Goal: Task Accomplishment & Management: Manage account settings

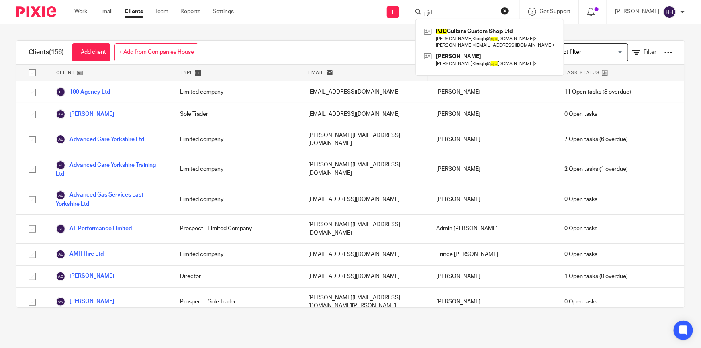
type input "pjd"
click button "submit" at bounding box center [0, 0] width 0 height 0
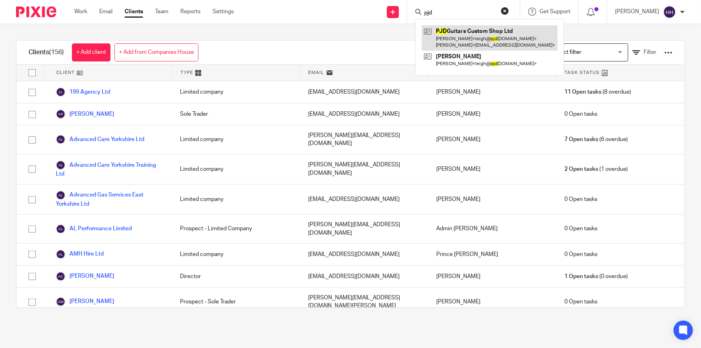
click at [473, 29] on link at bounding box center [490, 37] width 136 height 25
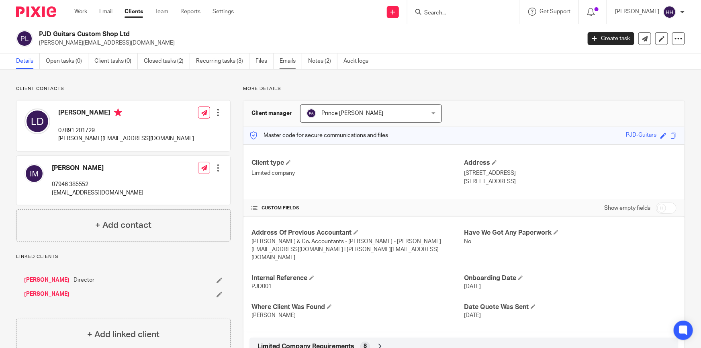
click at [298, 59] on link "Emails" at bounding box center [290, 61] width 22 height 16
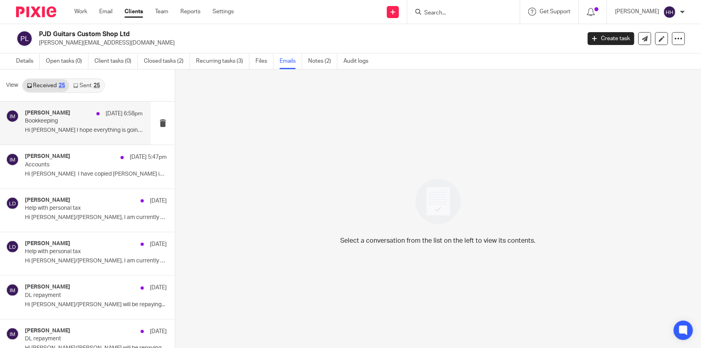
click at [69, 110] on div "Ian mowforth 24 Aug 6:58pm" at bounding box center [84, 114] width 118 height 8
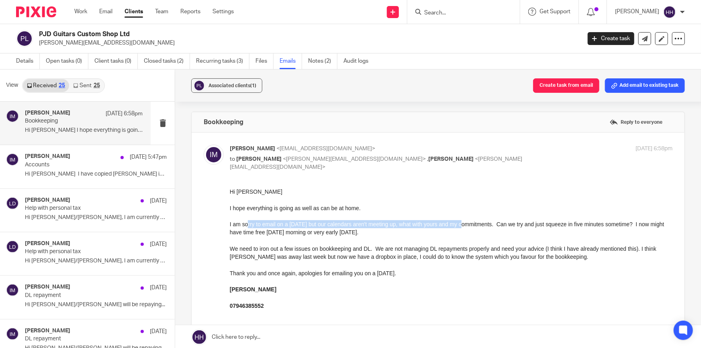
drag, startPoint x: 258, startPoint y: 224, endPoint x: 462, endPoint y: 220, distance: 203.6
click at [462, 220] on div "I am sorry to email on a Sunday but our calendars aren't meeting up, what with …" at bounding box center [451, 228] width 442 height 16
click at [470, 221] on div "I am sorry to email on a Sunday but our calendars aren't meeting up, what with …" at bounding box center [451, 228] width 442 height 16
click at [267, 56] on link "Files" at bounding box center [264, 61] width 18 height 16
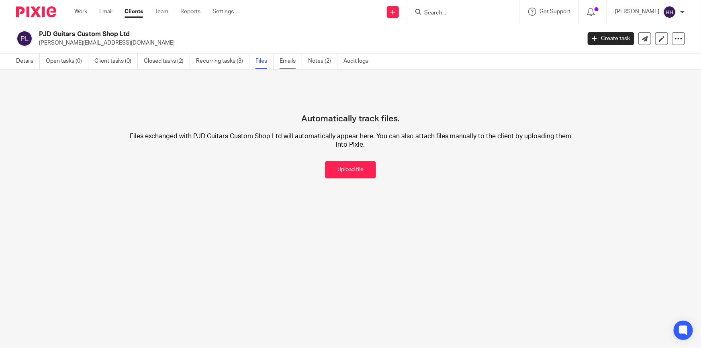
click at [295, 62] on link "Emails" at bounding box center [290, 61] width 22 height 16
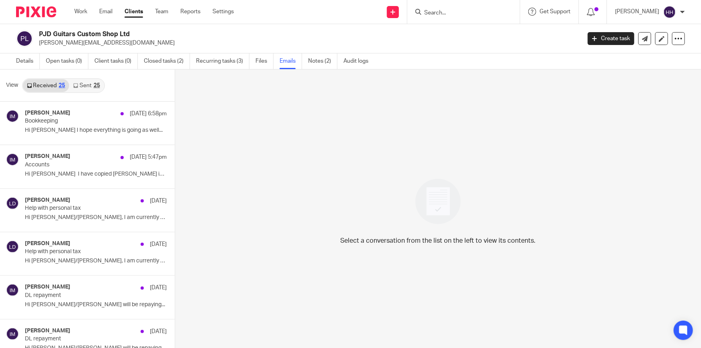
scroll to position [1, 0]
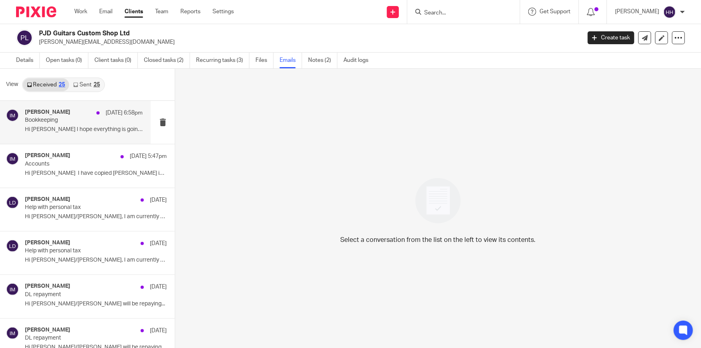
click at [76, 128] on p "Hi Liz I hope everything is going as well..." at bounding box center [84, 129] width 118 height 7
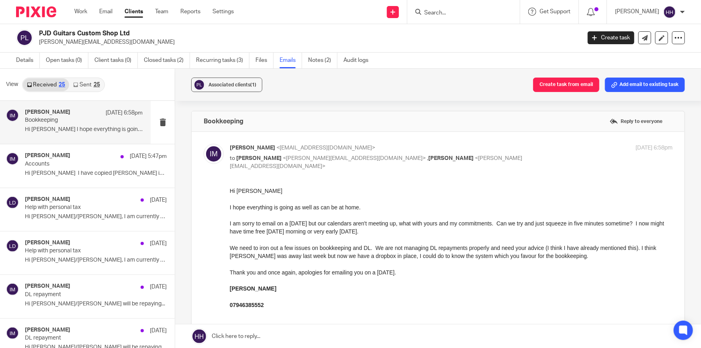
scroll to position [0, 0]
drag, startPoint x: 287, startPoint y: 255, endPoint x: 366, endPoint y: 255, distance: 79.1
click at [364, 255] on div "We need to iron out a few issues on bookkeeping and DL. We are not managing DL …" at bounding box center [451, 251] width 442 height 16
click at [377, 255] on div "We need to iron out a few issues on bookkeeping and DL. We are not managing DL …" at bounding box center [451, 251] width 442 height 16
drag, startPoint x: 363, startPoint y: 255, endPoint x: 453, endPoint y: 255, distance: 90.3
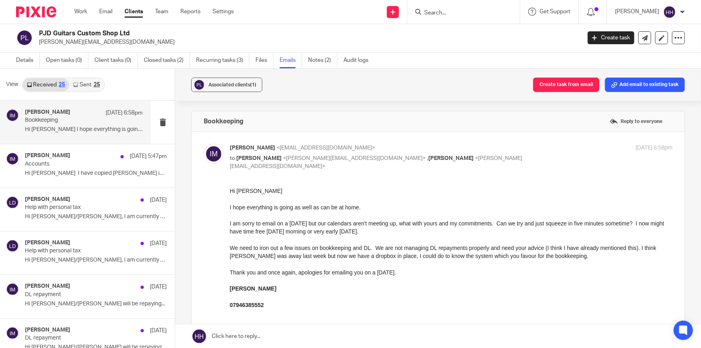
click at [453, 255] on div "We need to iron out a few issues on bookkeeping and DL. We are not managing DL …" at bounding box center [451, 251] width 442 height 16
click at [459, 255] on div "We need to iron out a few issues on bookkeeping and DL. We are not managing DL …" at bounding box center [451, 251] width 442 height 16
drag, startPoint x: 397, startPoint y: 252, endPoint x: 521, endPoint y: 254, distance: 123.7
click at [521, 254] on div "We need to iron out a few issues on bookkeeping and DL. We are not managing DL …" at bounding box center [451, 251] width 442 height 16
click at [523, 254] on div "We need to iron out a few issues on bookkeeping and DL. We are not managing DL …" at bounding box center [451, 251] width 442 height 16
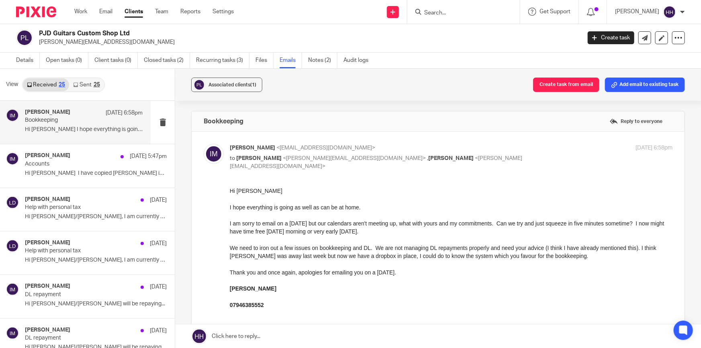
click at [496, 143] on label at bounding box center [438, 242] width 493 height 220
click at [204, 143] on input "checkbox" at bounding box center [203, 143] width 0 height 0
checkbox input "false"
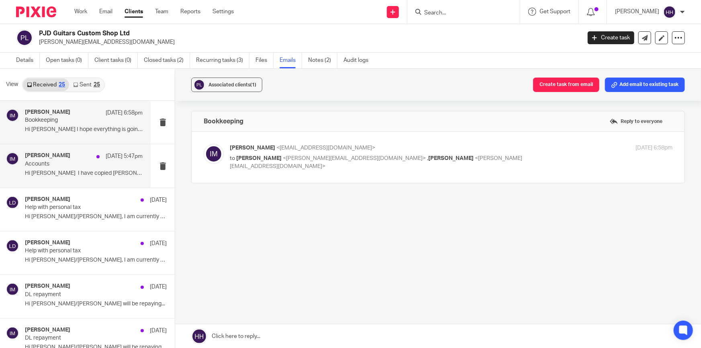
click at [93, 166] on p "Accounts" at bounding box center [72, 164] width 94 height 7
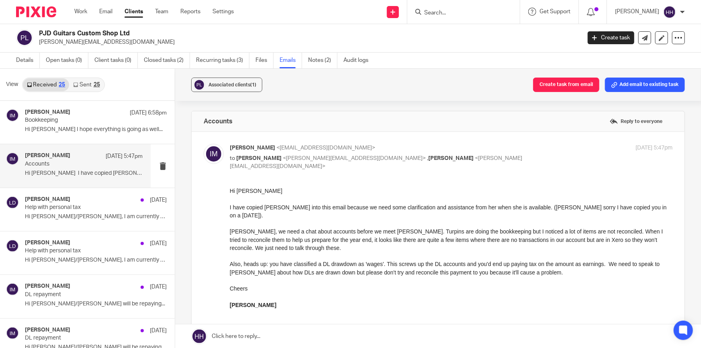
scroll to position [36, 0]
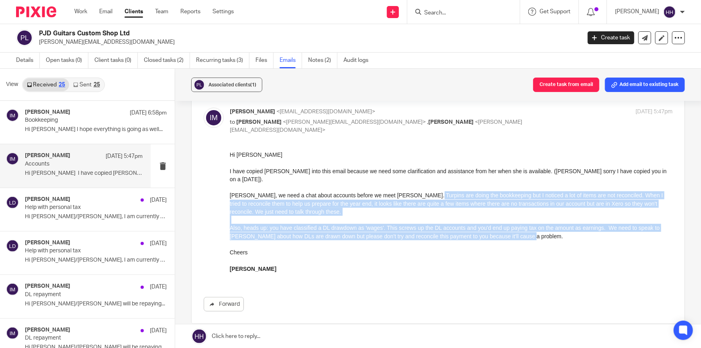
drag, startPoint x: 439, startPoint y: 186, endPoint x: 600, endPoint y: 228, distance: 166.7
click at [620, 226] on div "Hi Leigh I have copied Liz into this email because we need some clarification a…" at bounding box center [451, 219] width 442 height 139
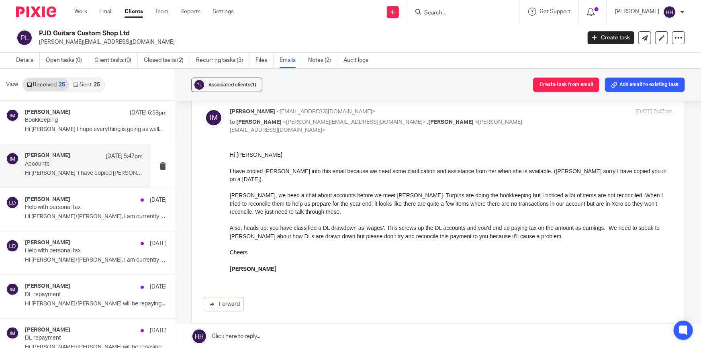
click at [540, 240] on div at bounding box center [451, 244] width 442 height 8
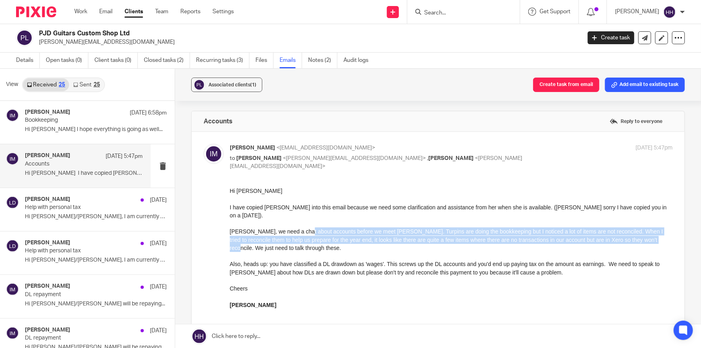
drag, startPoint x: 300, startPoint y: 223, endPoint x: 650, endPoint y: 232, distance: 350.6
click at [650, 232] on div "Leigh, we need a chat about accounts before we meet Liz. Turpins are doing the …" at bounding box center [451, 239] width 442 height 24
click at [434, 228] on div "Leigh, we need a chat about accounts before we meet Liz. Turpins are doing the …" at bounding box center [451, 239] width 442 height 24
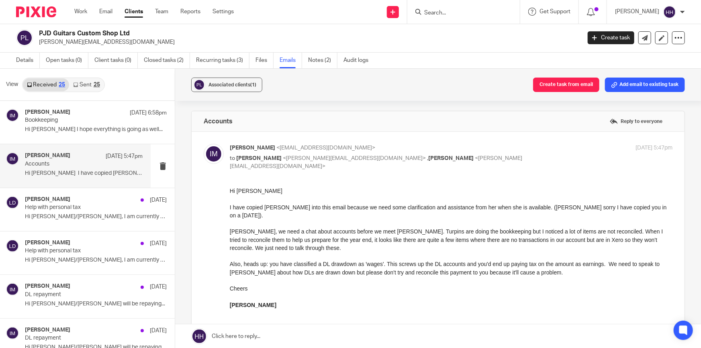
click at [512, 147] on p "Ian mowforth <ianmowforth@gmail.com>" at bounding box center [377, 148] width 295 height 8
checkbox input "false"
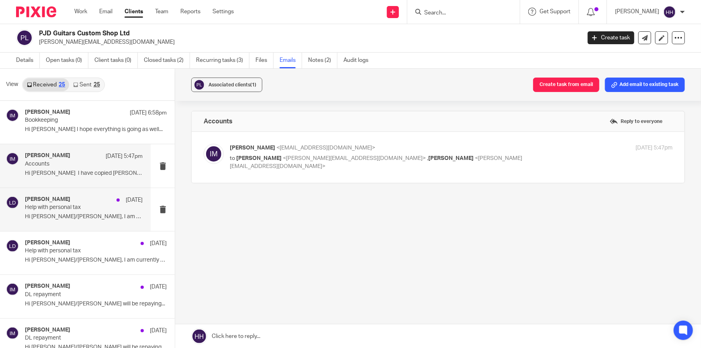
click at [75, 198] on div "Leigh Dovey 23 Aug" at bounding box center [84, 200] width 118 height 8
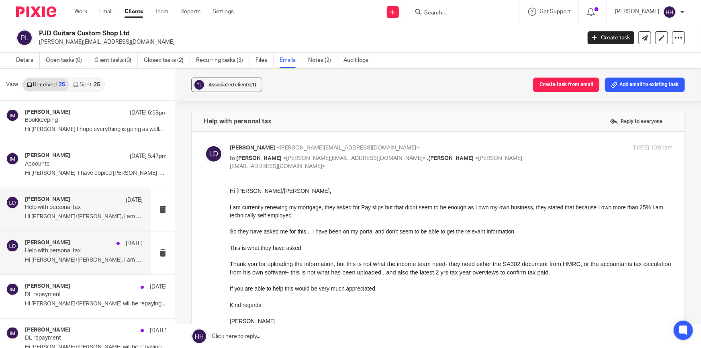
click at [77, 246] on div "Leigh Dovey 23 Aug" at bounding box center [84, 243] width 118 height 8
click at [66, 249] on p "Help with personal tax" at bounding box center [72, 250] width 94 height 7
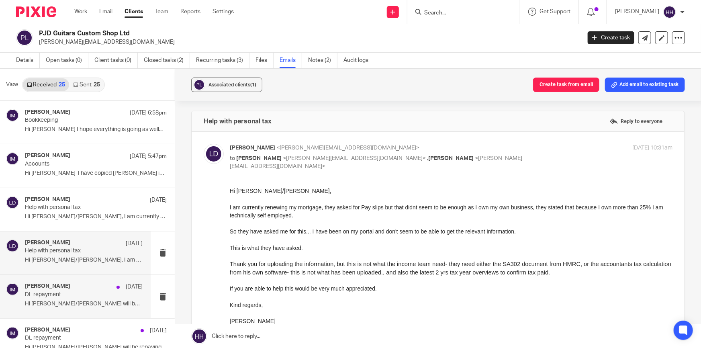
click at [66, 285] on div "Ian mowforth 22 Aug" at bounding box center [84, 287] width 118 height 8
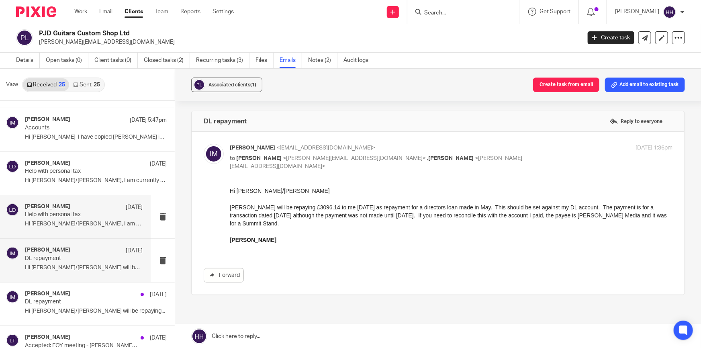
scroll to position [73, 0]
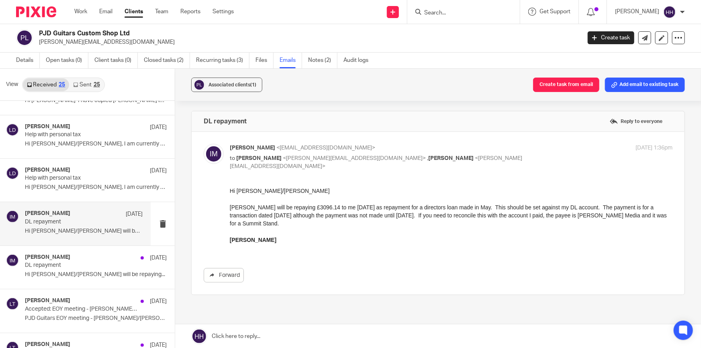
click at [130, 7] on div "Work Email Clients Team Reports Settings Work Email Clients Team Reports Settin…" at bounding box center [155, 12] width 179 height 24
click at [130, 12] on link "Clients" at bounding box center [133, 12] width 18 height 8
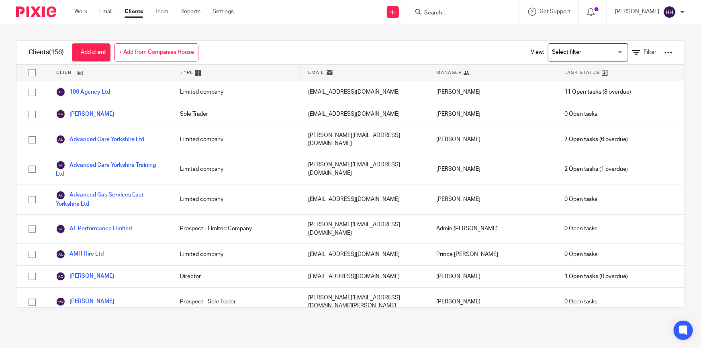
click at [93, 88] on link "199 Agency Ltd" at bounding box center [83, 92] width 54 height 10
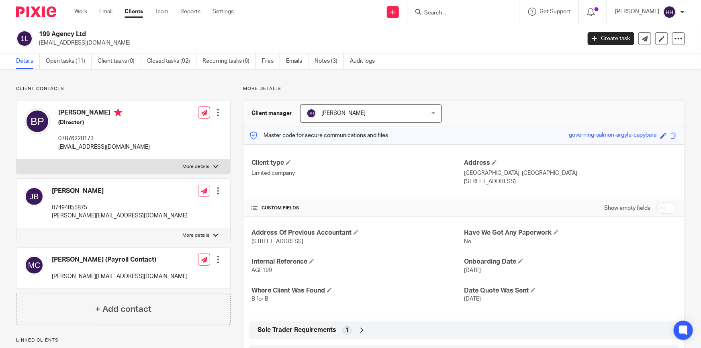
click at [658, 205] on input "checkbox" at bounding box center [666, 207] width 20 height 11
checkbox input "true"
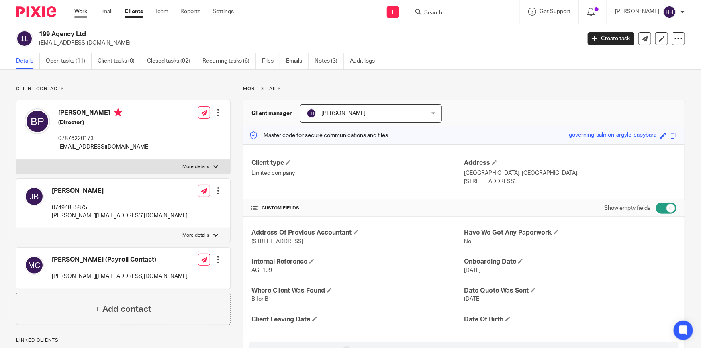
click at [82, 9] on link "Work" at bounding box center [80, 12] width 13 height 8
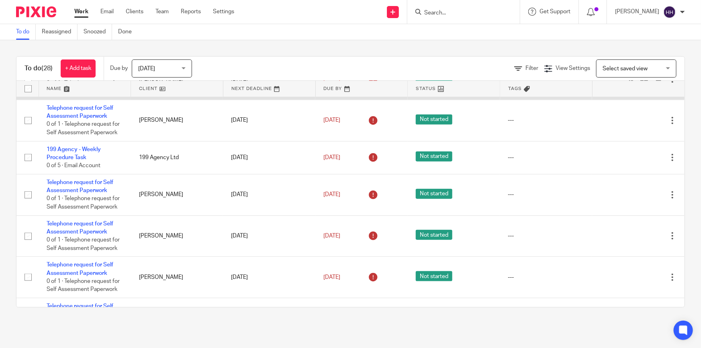
scroll to position [438, 0]
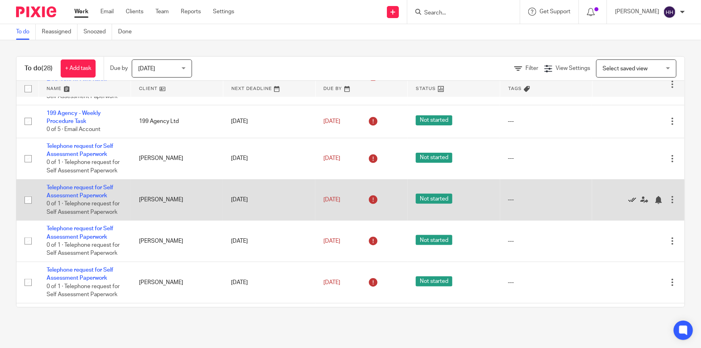
click at [628, 196] on icon at bounding box center [632, 200] width 8 height 8
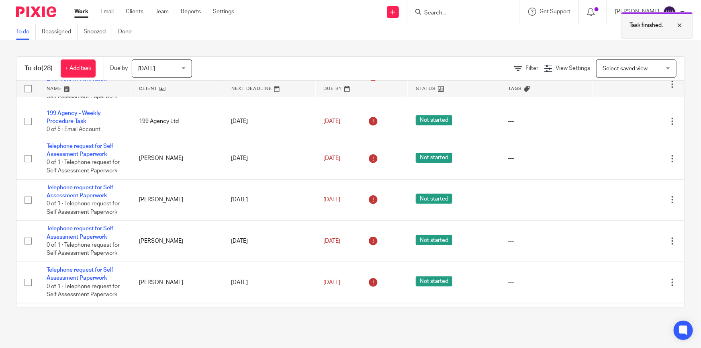
click at [646, 21] on p "Task finished." at bounding box center [645, 25] width 33 height 8
click at [131, 28] on link "Done" at bounding box center [128, 32] width 20 height 16
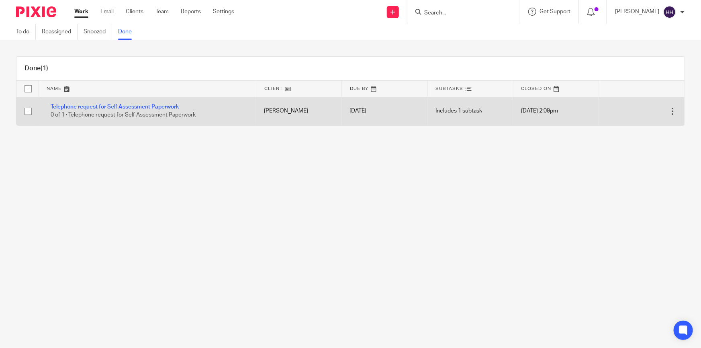
click at [668, 109] on div at bounding box center [672, 111] width 8 height 8
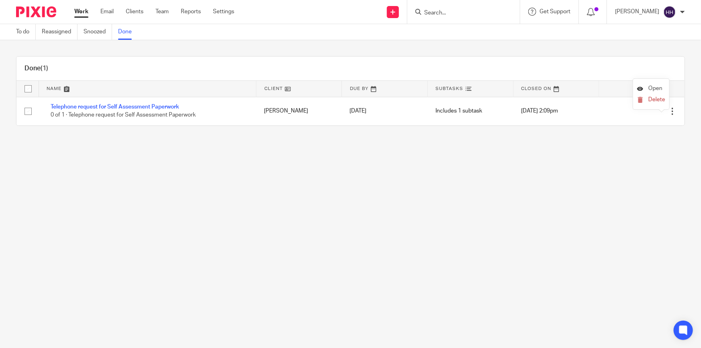
click at [656, 88] on span "Open" at bounding box center [655, 89] width 14 height 6
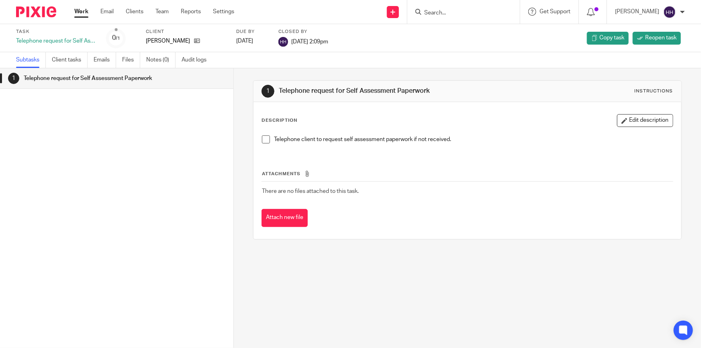
click at [84, 14] on link "Work" at bounding box center [81, 12] width 14 height 8
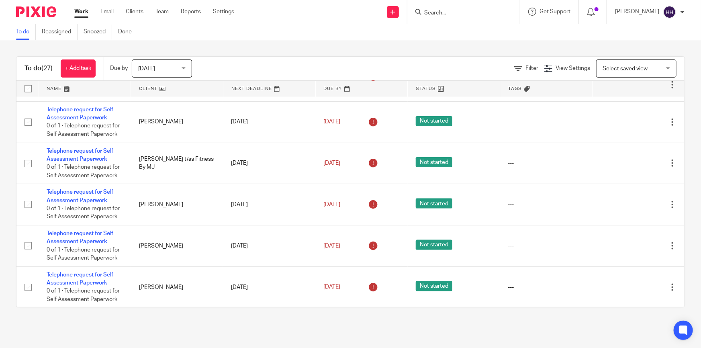
scroll to position [547, 0]
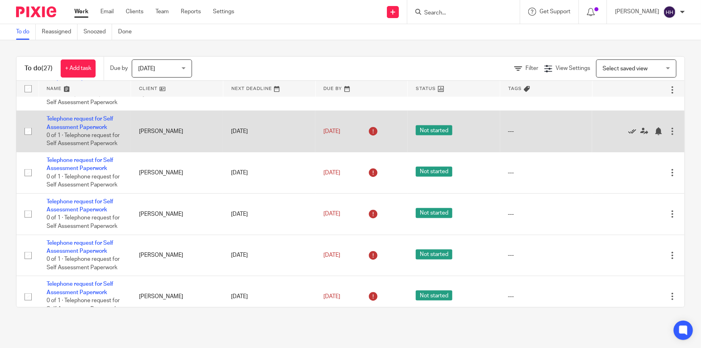
click at [628, 129] on icon at bounding box center [632, 131] width 8 height 8
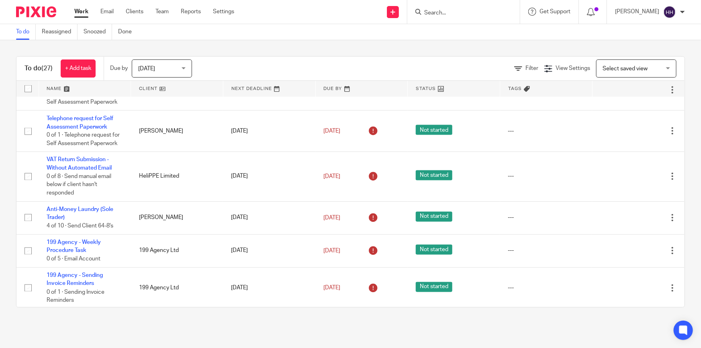
scroll to position [822, 0]
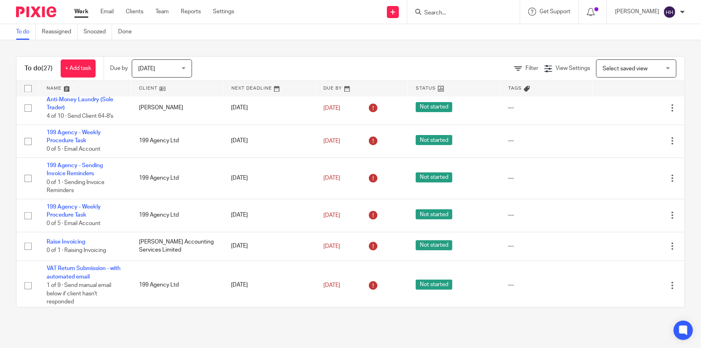
click at [149, 68] on span "[DATE]" at bounding box center [146, 69] width 17 height 6
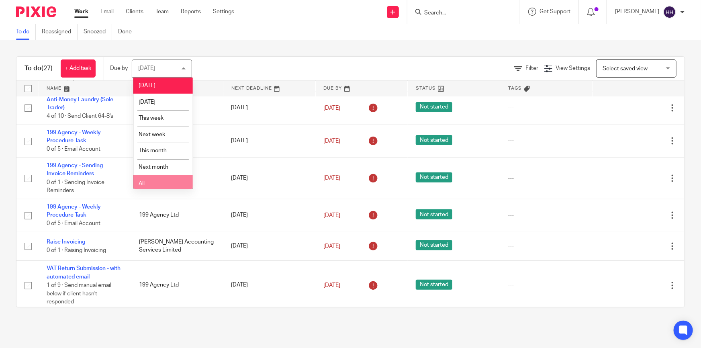
click at [165, 180] on li "All" at bounding box center [162, 183] width 59 height 16
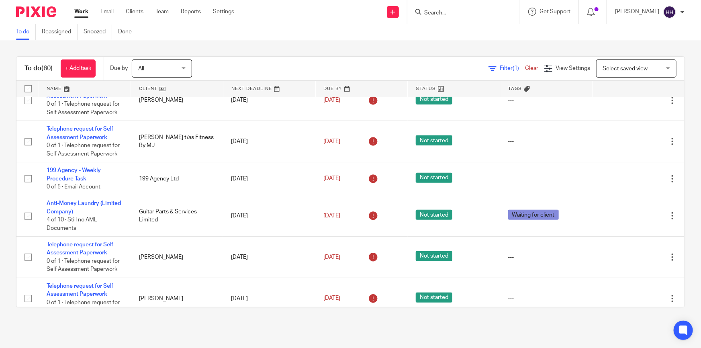
scroll to position [219, 0]
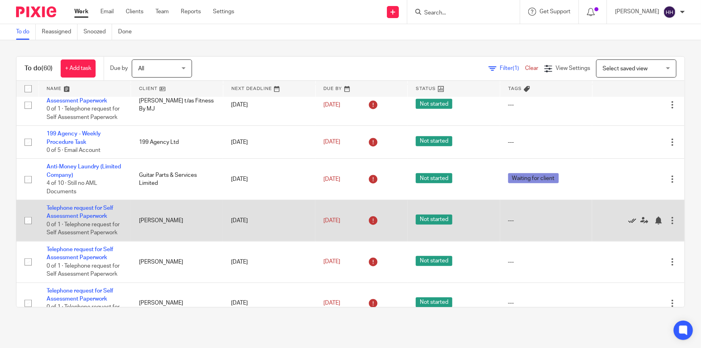
click at [628, 219] on icon at bounding box center [632, 220] width 8 height 8
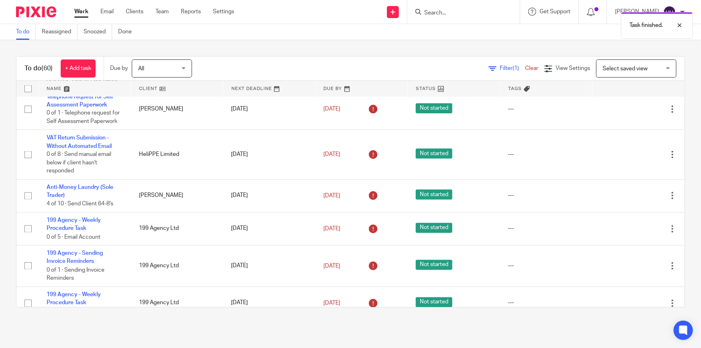
scroll to position [730, 0]
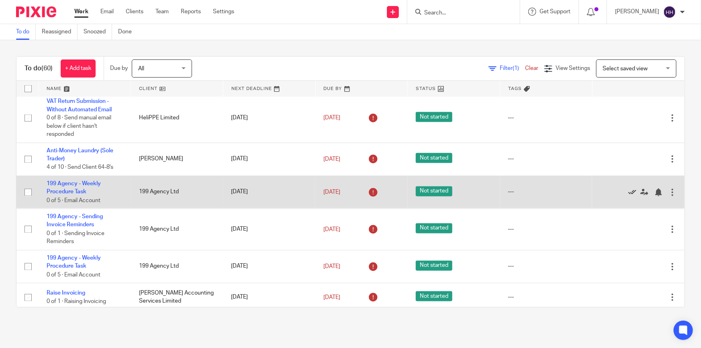
click at [628, 189] on icon at bounding box center [632, 192] width 8 height 8
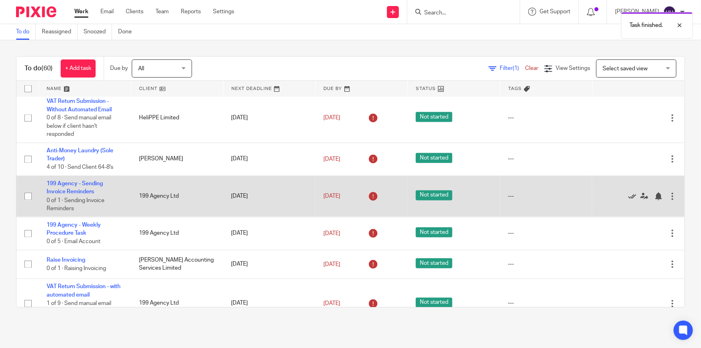
click at [628, 192] on icon at bounding box center [632, 196] width 8 height 8
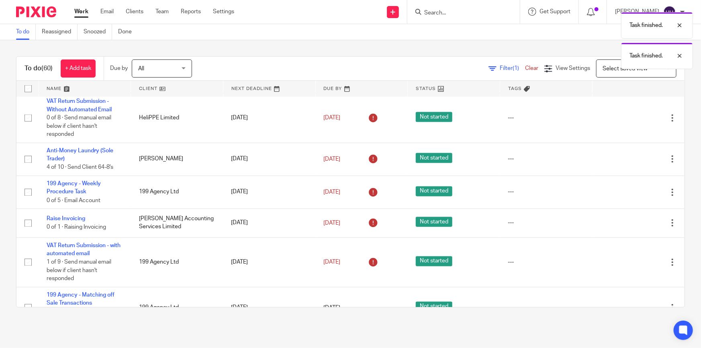
click at [628, 192] on icon at bounding box center [632, 192] width 8 height 8
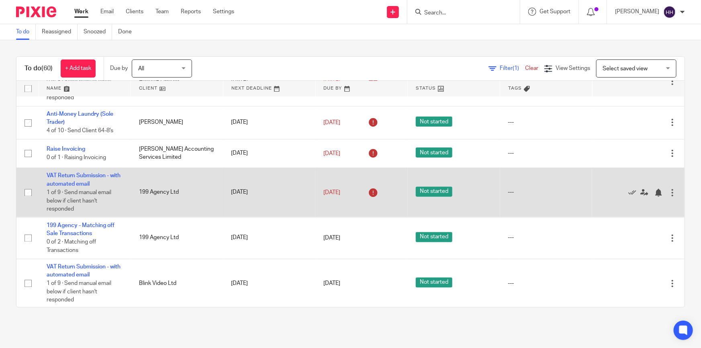
scroll to position [803, 0]
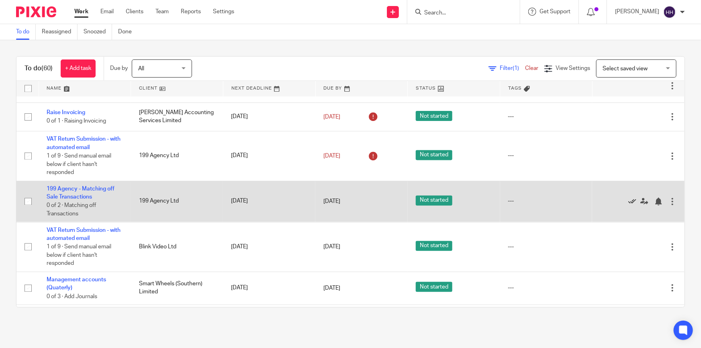
click at [628, 199] on icon at bounding box center [632, 202] width 8 height 8
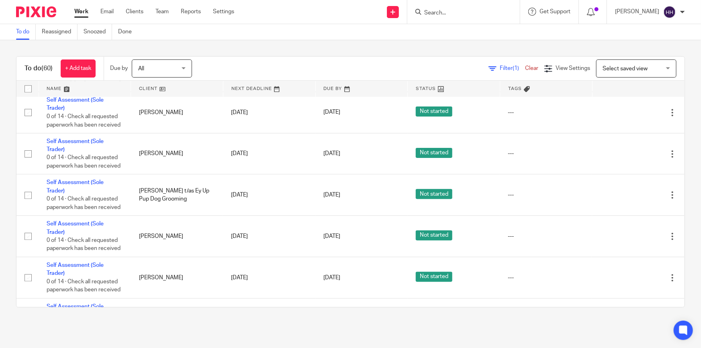
scroll to position [1277, 0]
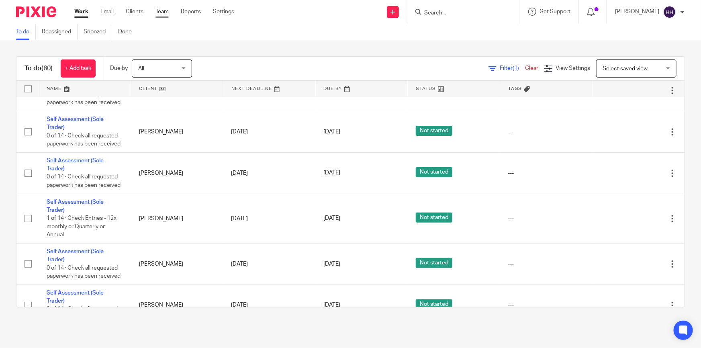
click at [167, 14] on link "Team" at bounding box center [161, 12] width 13 height 8
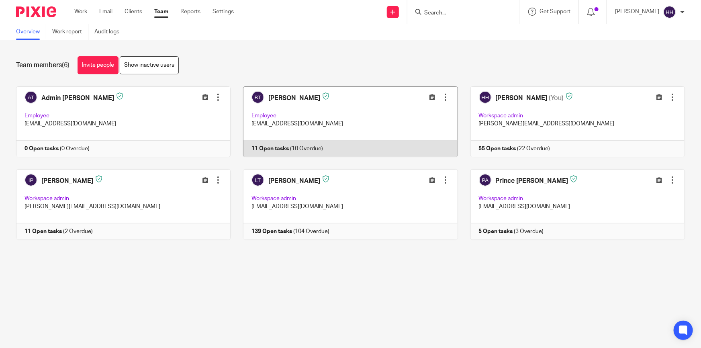
click at [291, 147] on link at bounding box center [343, 121] width 227 height 71
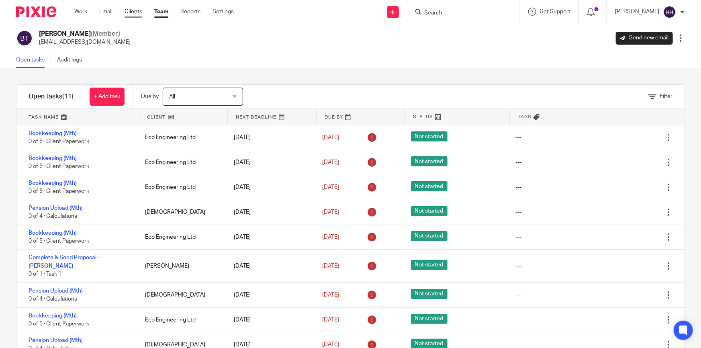
click at [131, 12] on link "Clients" at bounding box center [133, 12] width 18 height 8
